Goal: Information Seeking & Learning: Learn about a topic

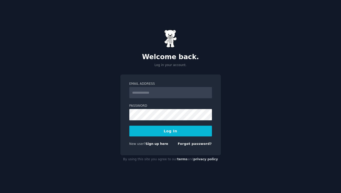
type input "**********"
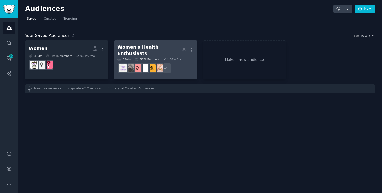
click at [169, 44] on h2 "Women's Health Enthusiasts More" at bounding box center [155, 50] width 76 height 13
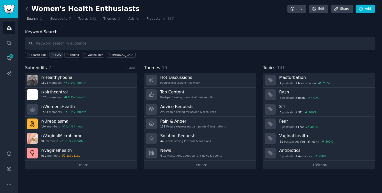
click at [57, 55] on div "evvy" at bounding box center [58, 55] width 6 height 4
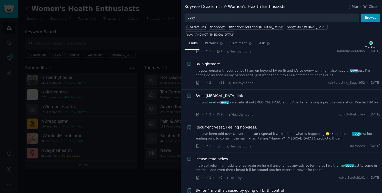
scroll to position [161, 0]
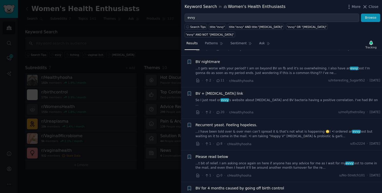
click at [280, 110] on div "· 2 · 20 · r/Healthyhooha u/mollythetrolley · [DATE]" at bounding box center [288, 112] width 185 height 5
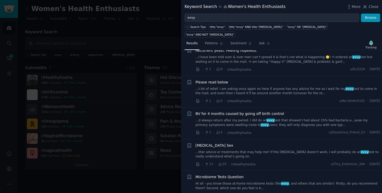
scroll to position [255, 0]
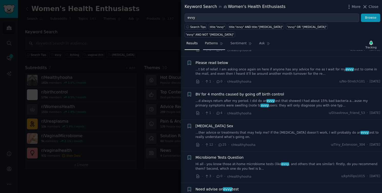
click at [214, 40] on link "Patterns" at bounding box center [214, 45] width 22 height 11
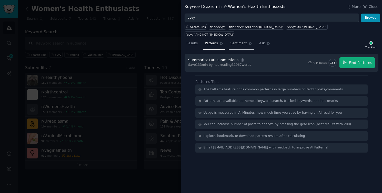
click at [244, 41] on span "Sentiment" at bounding box center [239, 43] width 16 height 5
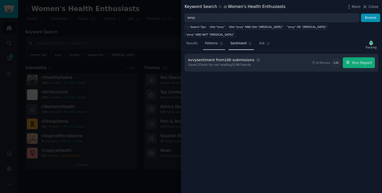
click at [217, 41] on span "Patterns" at bounding box center [211, 43] width 13 height 5
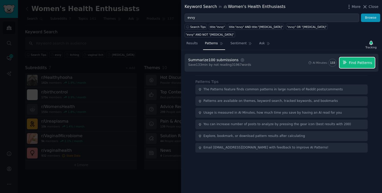
click at [341, 60] on span "Find Patterns" at bounding box center [360, 62] width 23 height 5
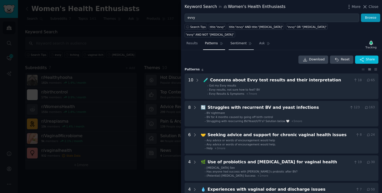
click at [242, 41] on span "Sentiment" at bounding box center [239, 43] width 16 height 5
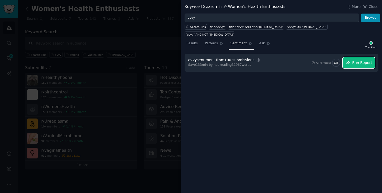
click at [341, 60] on span "Run Report" at bounding box center [362, 62] width 20 height 5
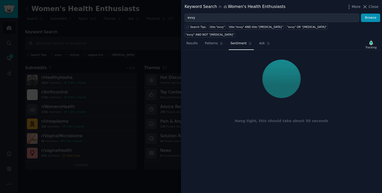
click at [196, 85] on div at bounding box center [281, 78] width 187 height 43
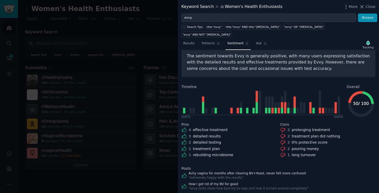
scroll to position [36, 0]
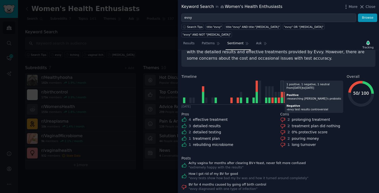
click at [283, 93] on icon at bounding box center [261, 92] width 160 height 25
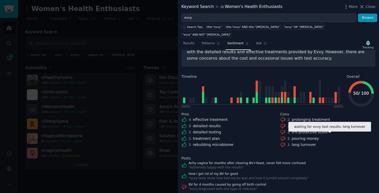
click at [282, 142] on icon at bounding box center [282, 144] width 5 height 5
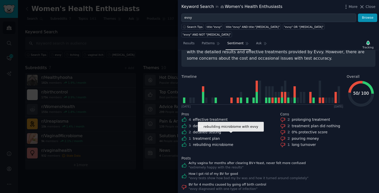
scroll to position [60, 0]
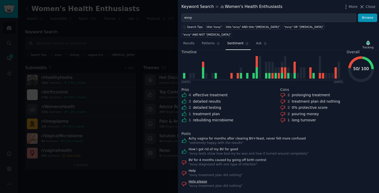
click at [191, 180] on link "Help please" at bounding box center [216, 182] width 54 height 5
